Goal: Information Seeking & Learning: Learn about a topic

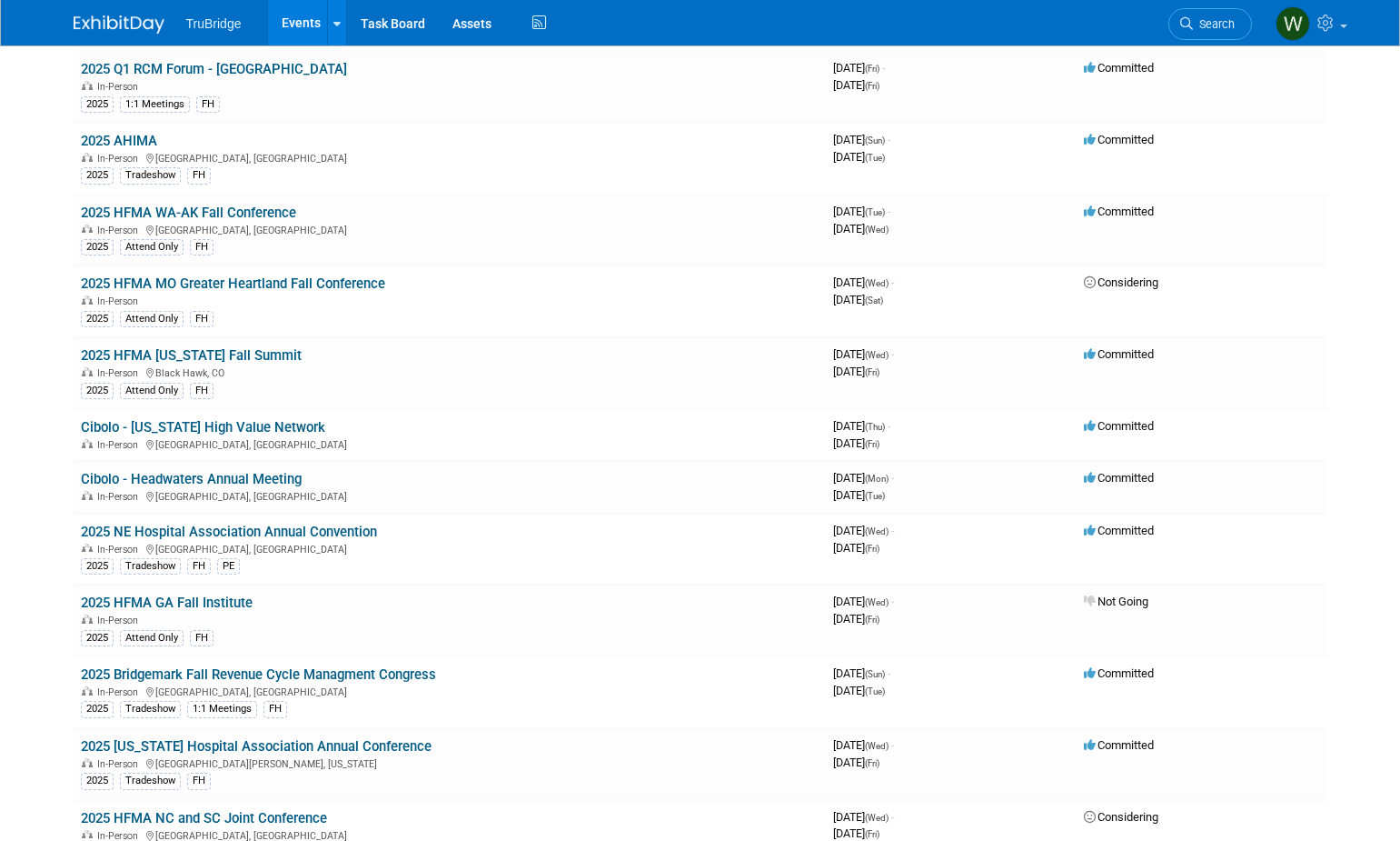
scroll to position [3817, 0]
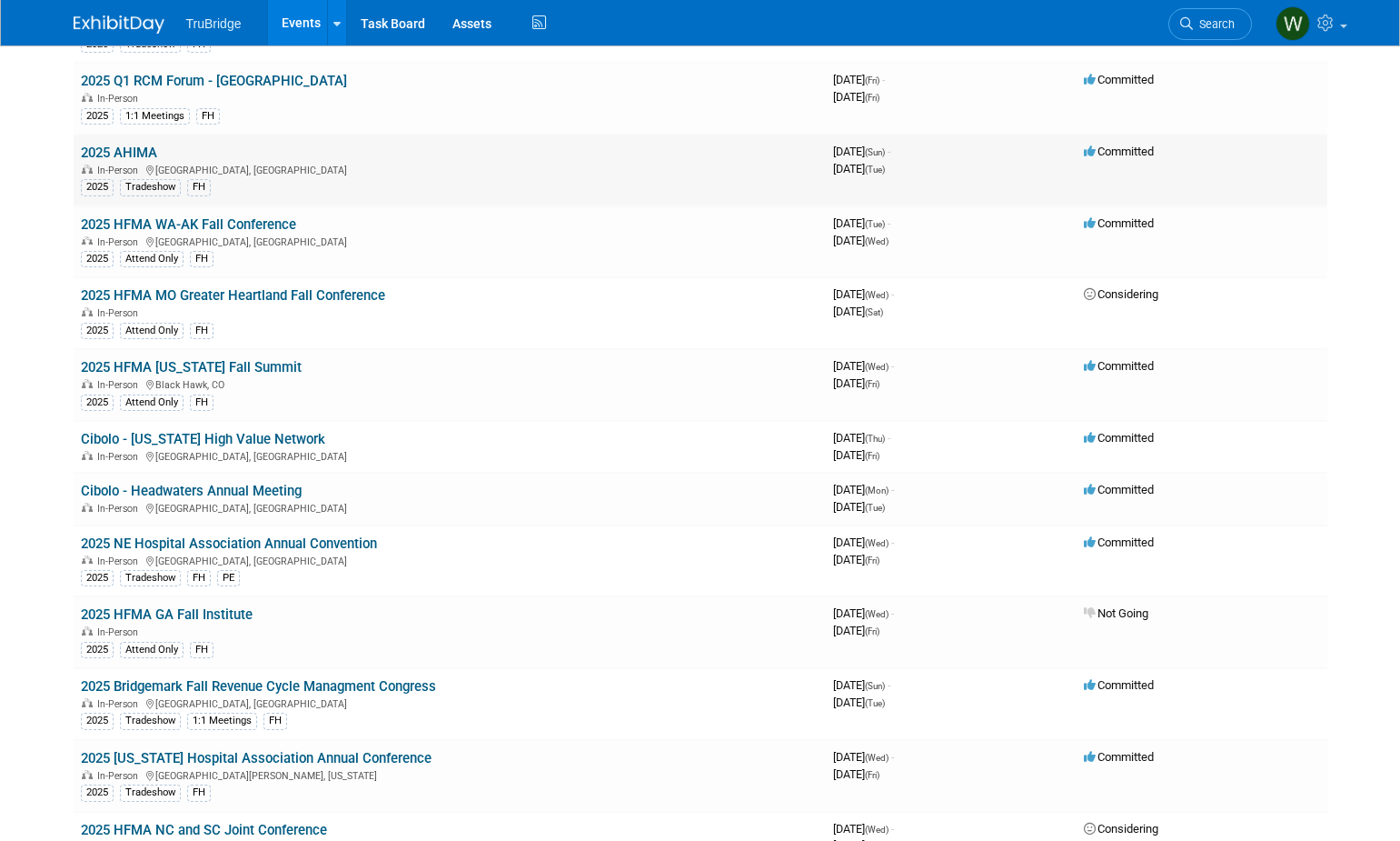
click at [135, 147] on link "2025 AHIMA" at bounding box center [118, 152] width 77 height 16
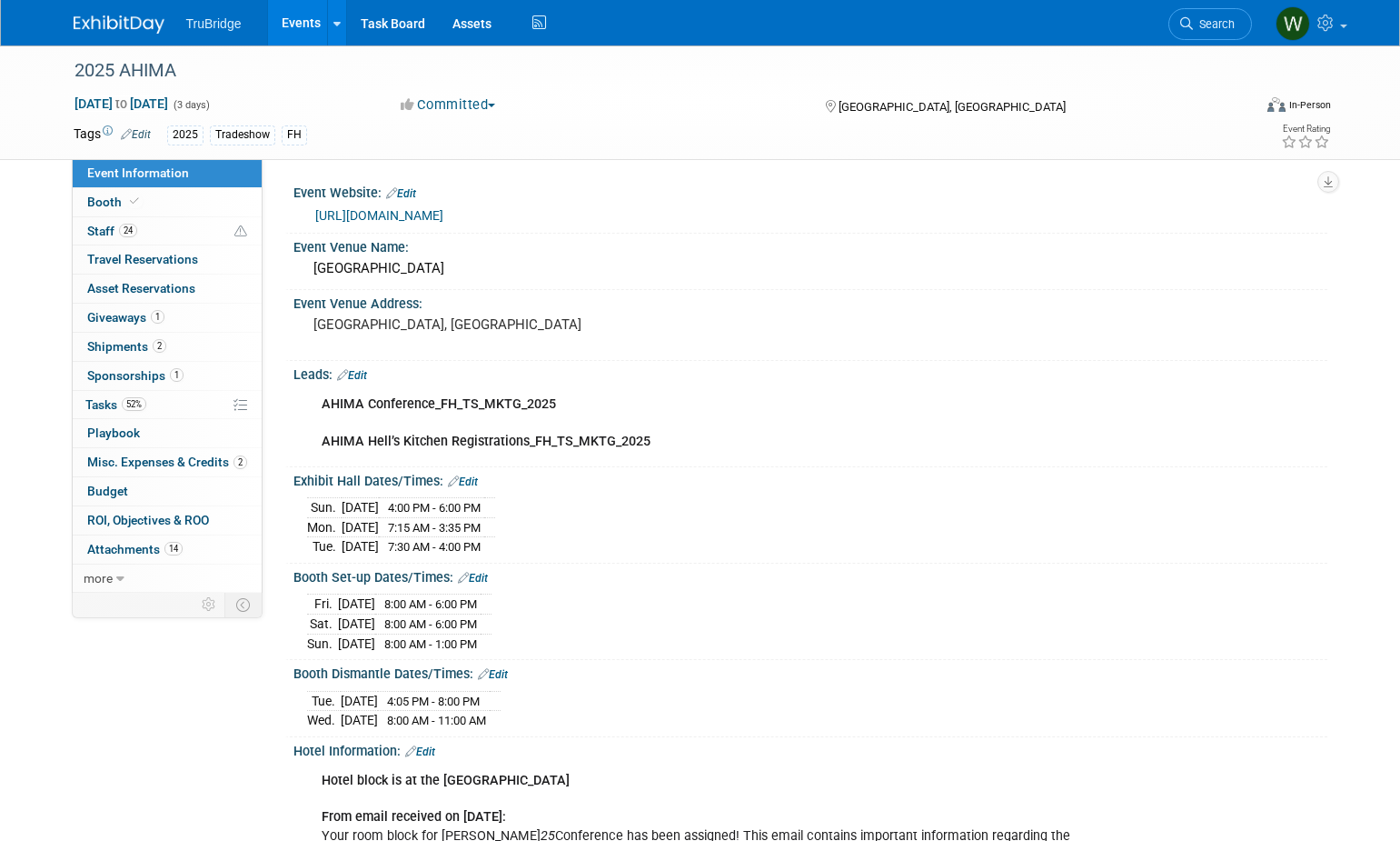
click at [1293, 391] on div "AHIMA Conference_FH_TS_MKTG_2025 AHIMA Hell’s Kitchen Registrations_FH_TS_MKTG_…" at bounding box center [809, 386] width 1011 height 9
click at [108, 199] on span "Booth" at bounding box center [115, 202] width 56 height 15
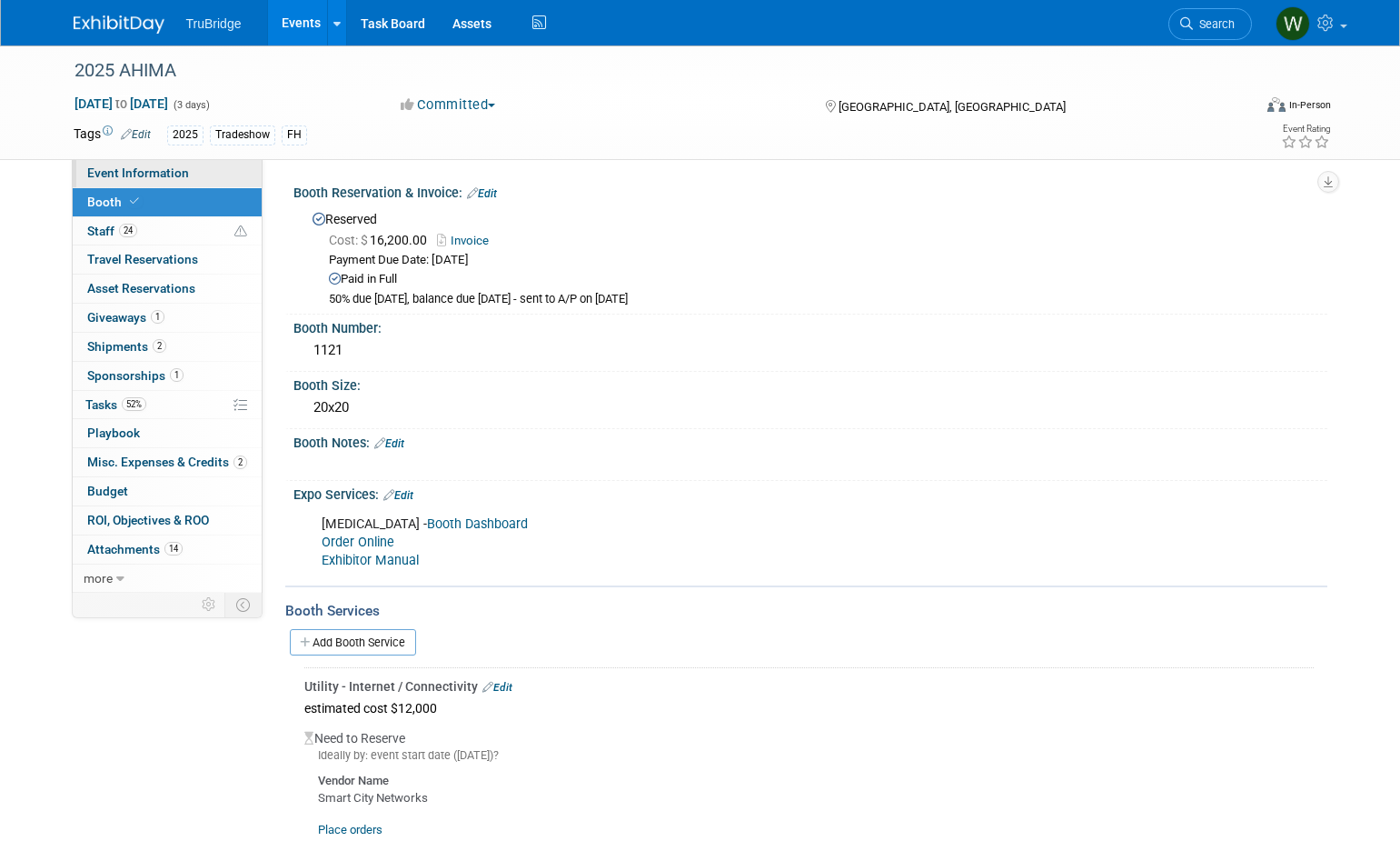
click at [93, 181] on link "Event Information" at bounding box center [167, 173] width 189 height 28
